Goal: Task Accomplishment & Management: Use online tool/utility

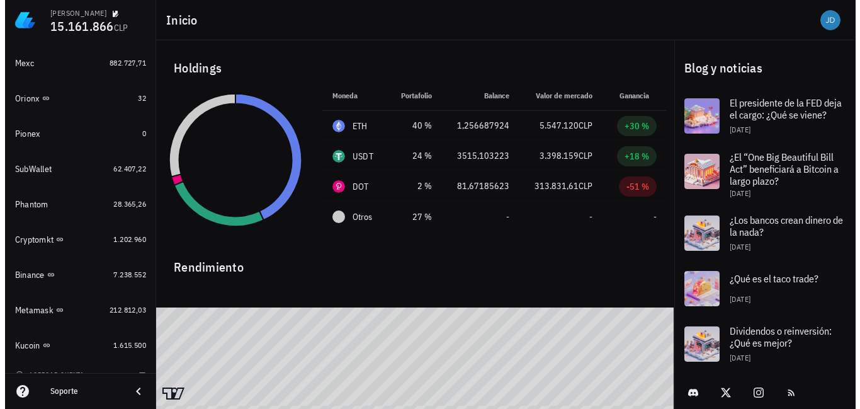
scroll to position [285, 0]
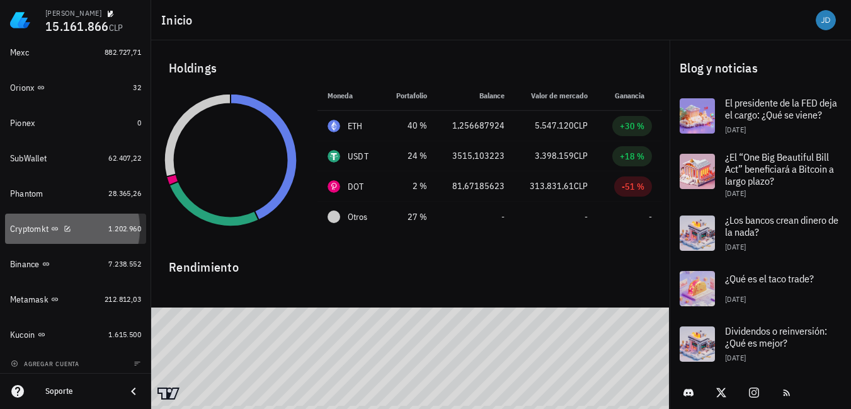
click at [26, 240] on div "Cryptomkt" at bounding box center [56, 228] width 93 height 27
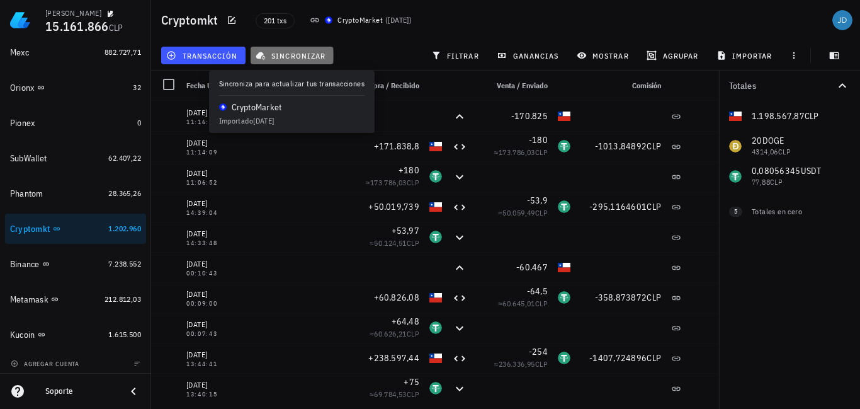
click at [297, 54] on span "sincronizar" at bounding box center [291, 55] width 67 height 10
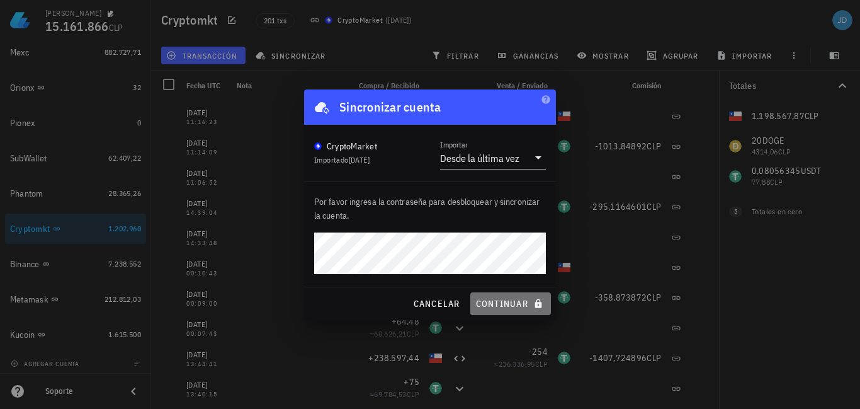
click at [507, 305] on span "continuar" at bounding box center [511, 303] width 71 height 11
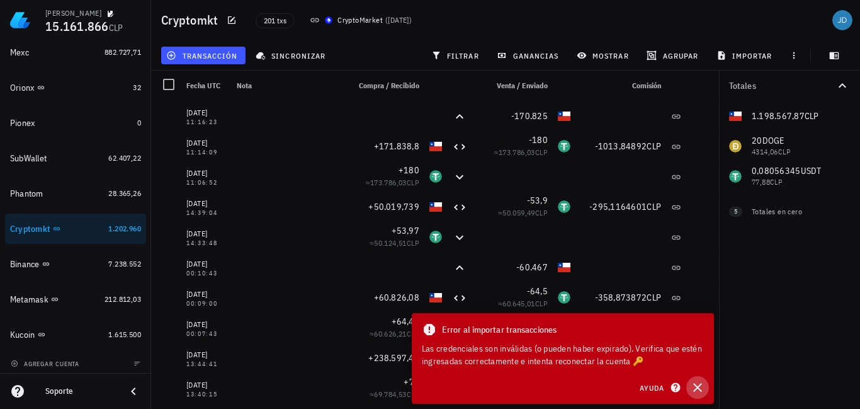
click at [697, 387] on icon "button" at bounding box center [697, 387] width 9 height 9
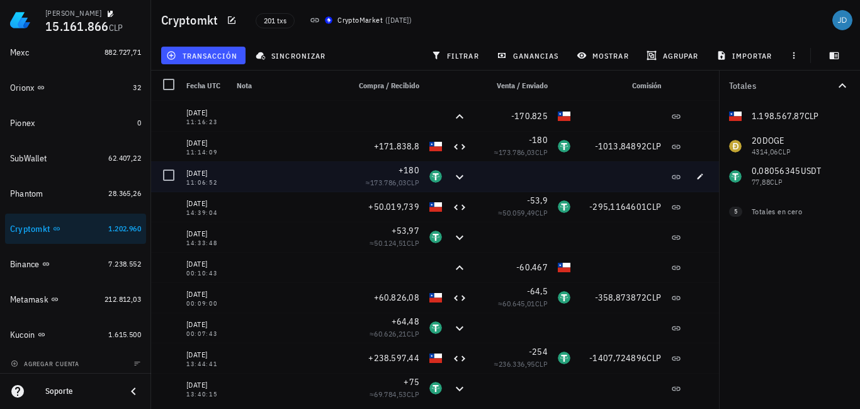
click at [522, 171] on div at bounding box center [512, 176] width 81 height 30
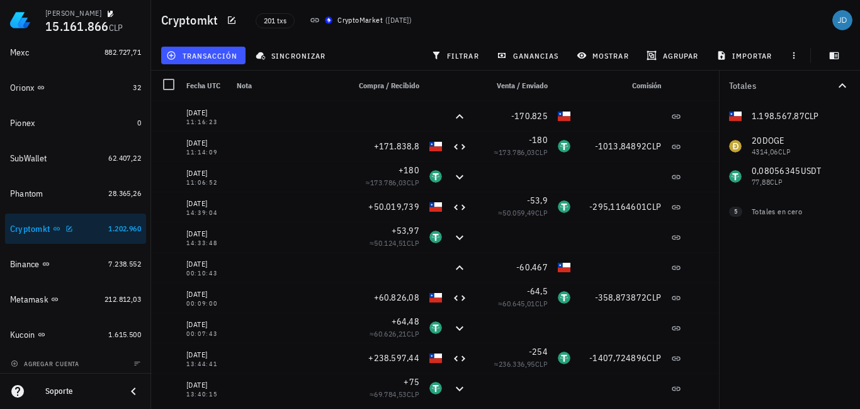
click at [59, 234] on div "Cryptomkt" at bounding box center [56, 228] width 93 height 27
click at [76, 227] on div "Cryptomkt" at bounding box center [56, 229] width 93 height 12
click at [67, 232] on icon "button" at bounding box center [70, 229] width 8 height 8
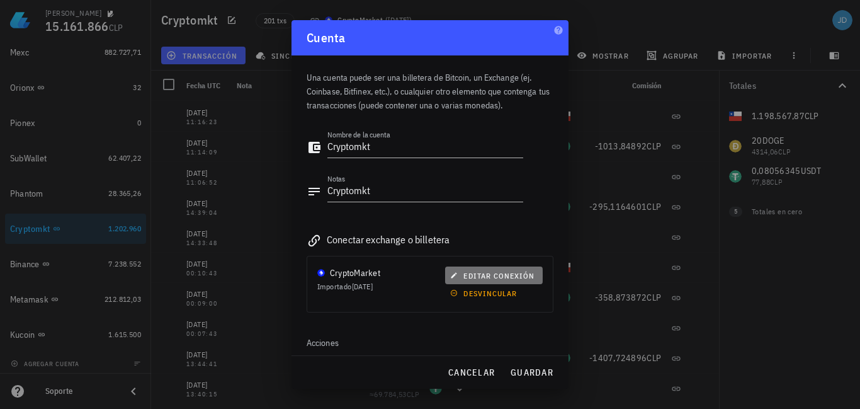
click at [493, 278] on span "editar conexión" at bounding box center [494, 275] width 82 height 9
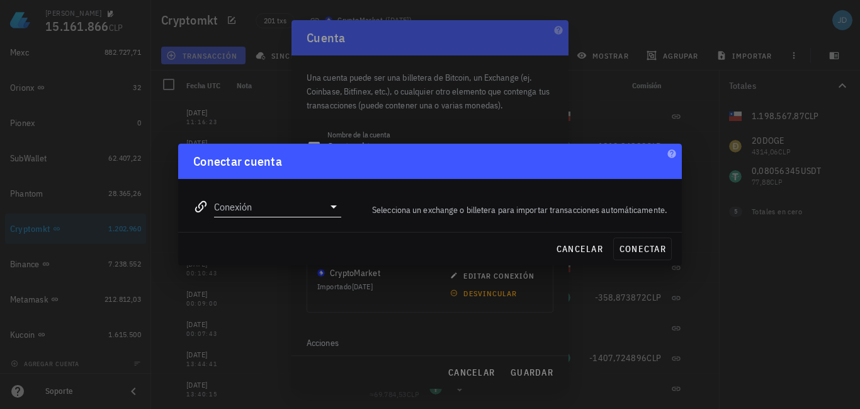
click at [329, 209] on icon at bounding box center [333, 206] width 15 height 15
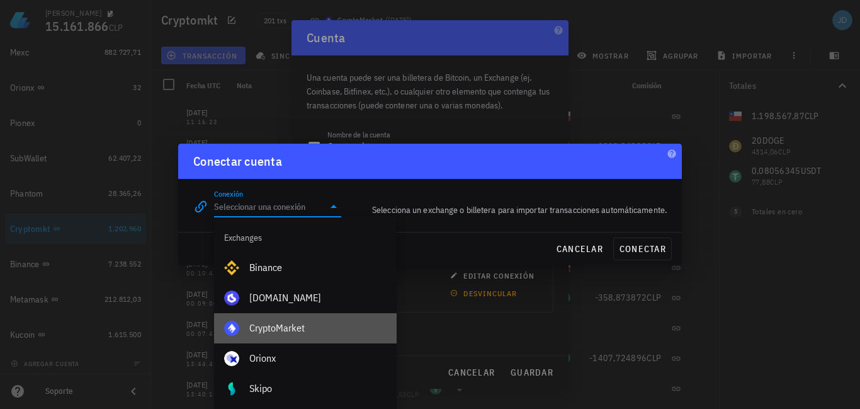
click at [294, 339] on div "CryptoMarket" at bounding box center [317, 327] width 137 height 27
type input "CryptoMarket"
